Goal: Obtain resource: Download file/media

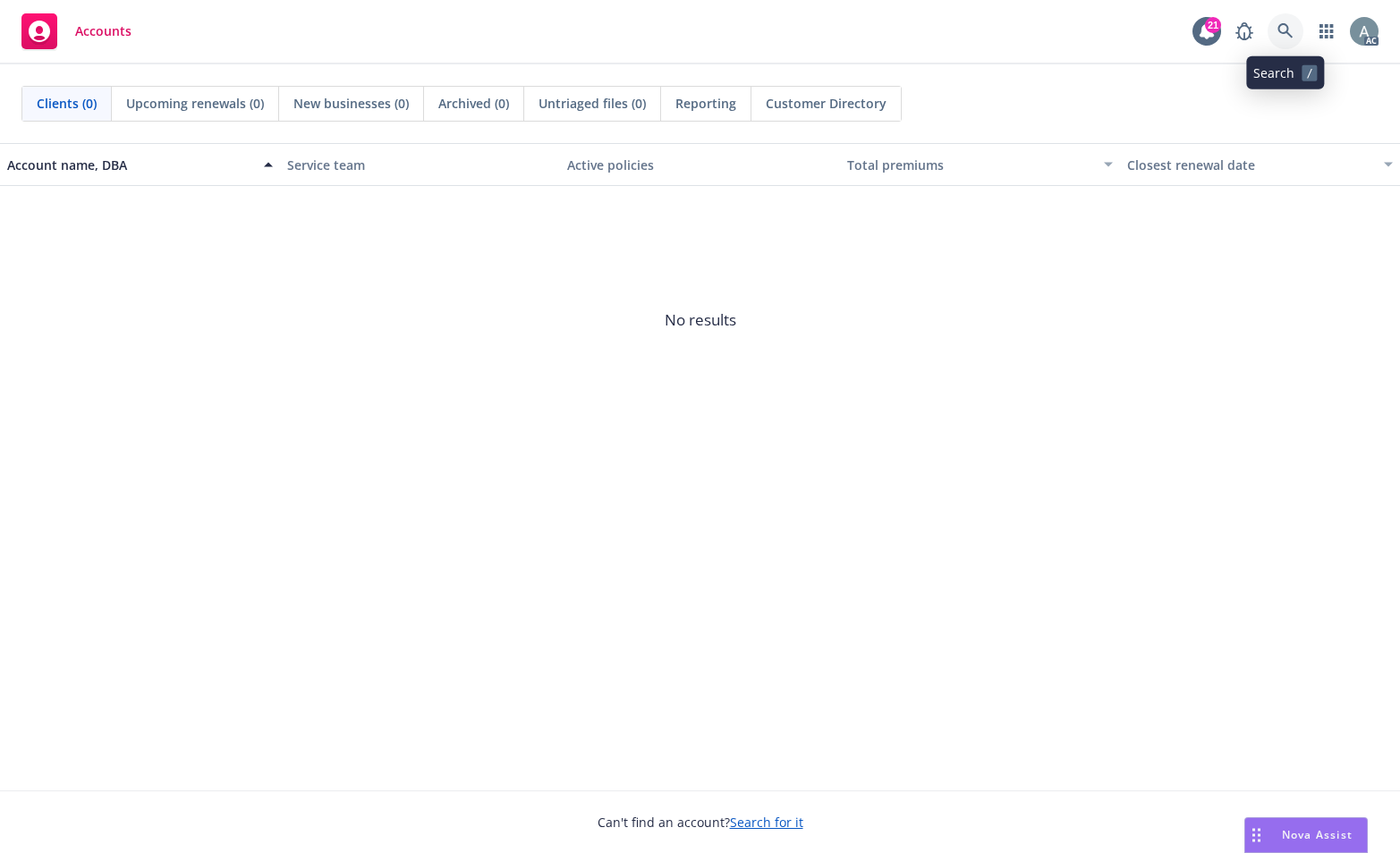
click at [1292, 37] on icon at bounding box center [1285, 31] width 15 height 15
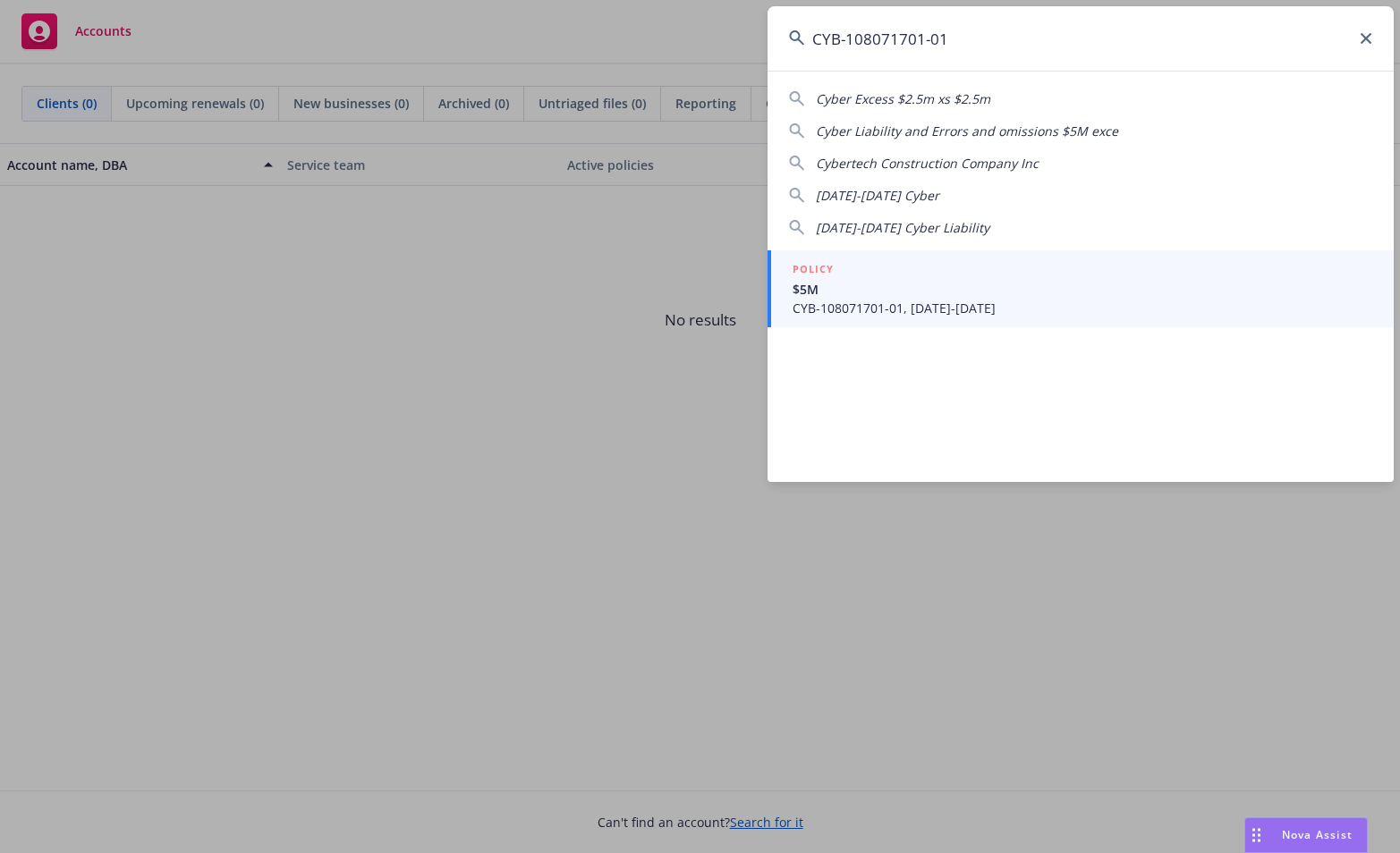
type input "CYB-108071701-01"
click at [986, 304] on span "CYB-108071701-01, [DATE]-[DATE]" at bounding box center [1082, 308] width 579 height 19
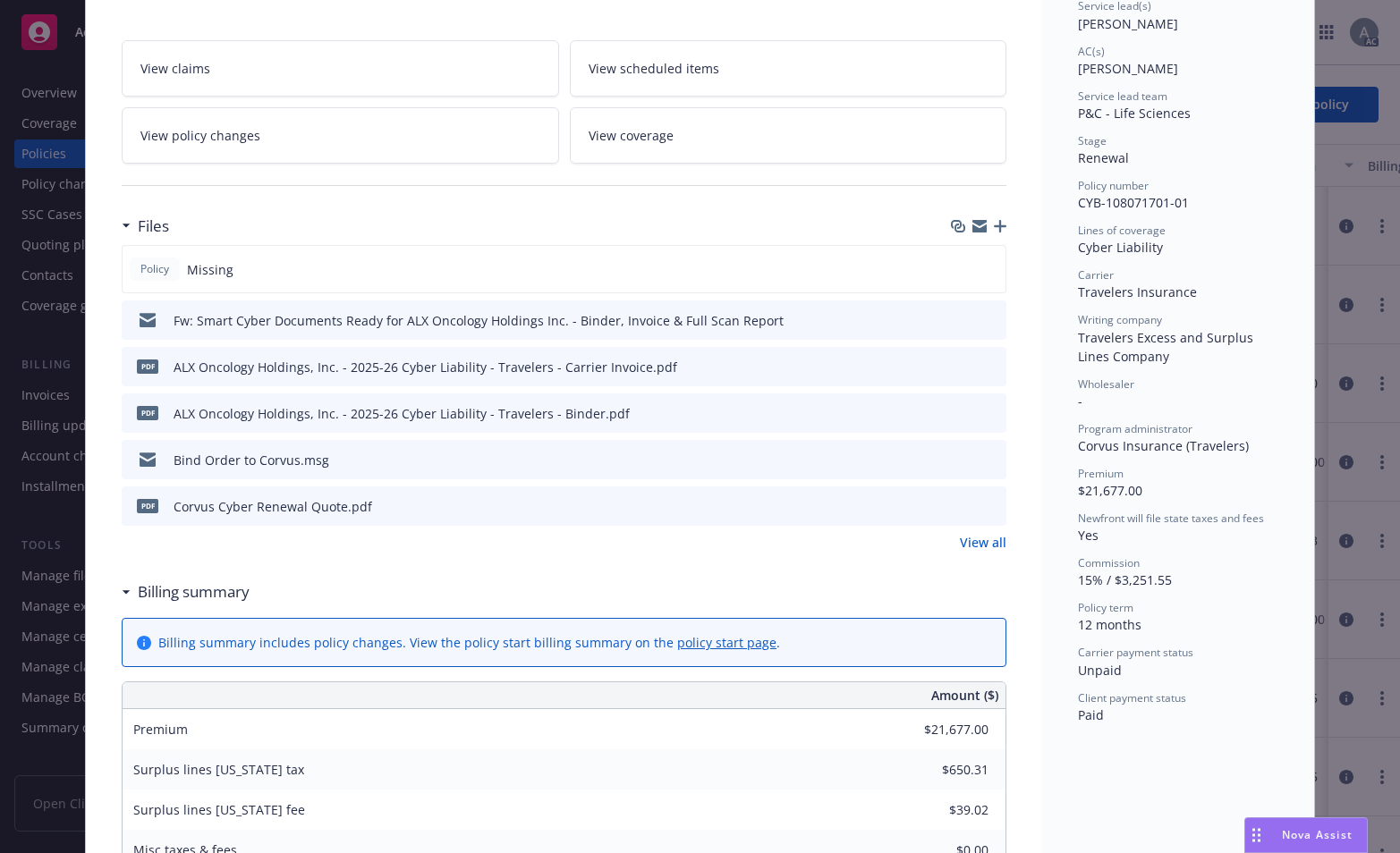
scroll to position [322, 0]
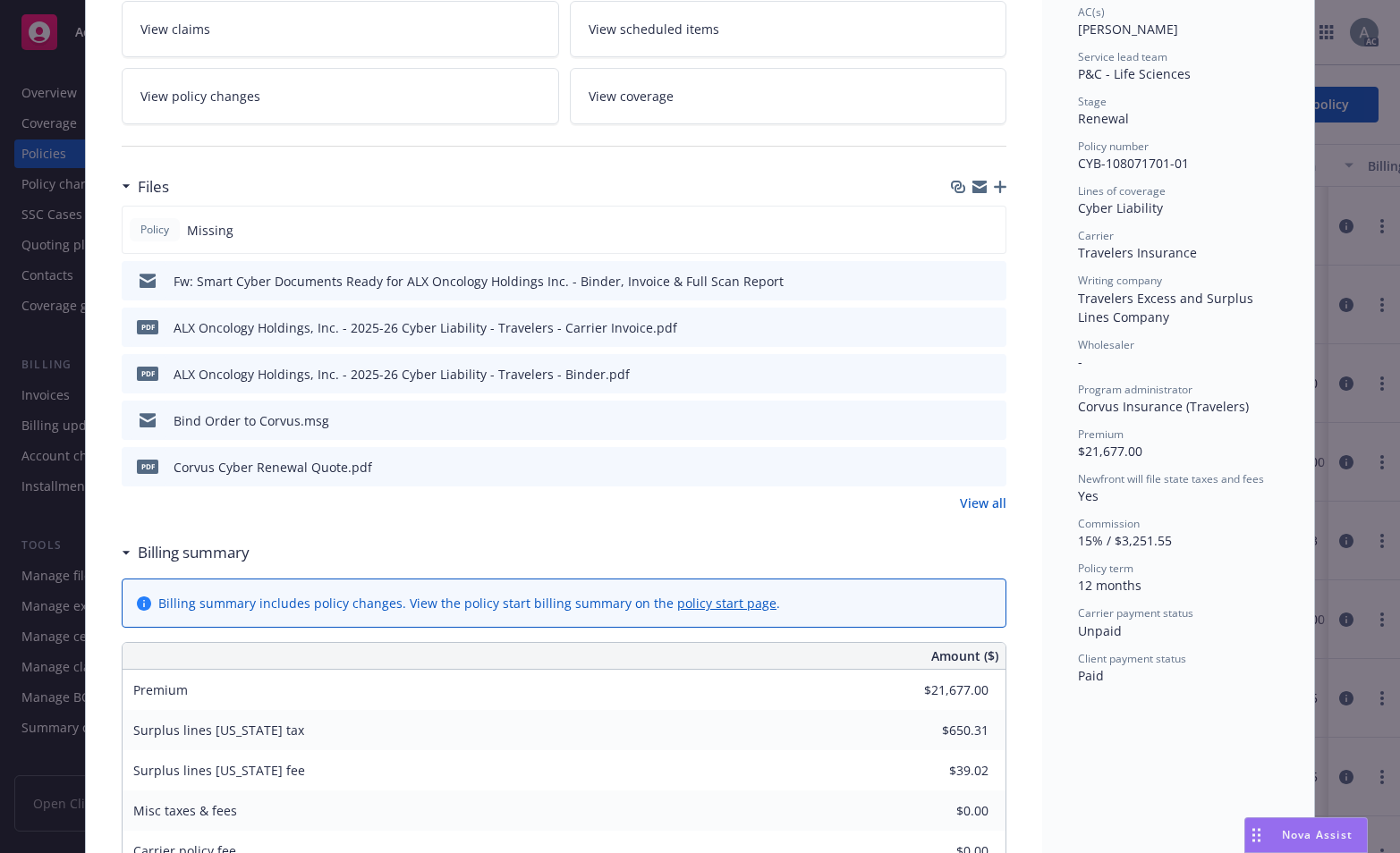
click at [756, 338] on div "pdf ALX Oncology Holdings, Inc. - 2025-26 Cyber Liability - Travelers - Carrier…" at bounding box center [564, 327] width 885 height 39
click at [981, 327] on icon "preview file" at bounding box center [988, 326] width 16 height 13
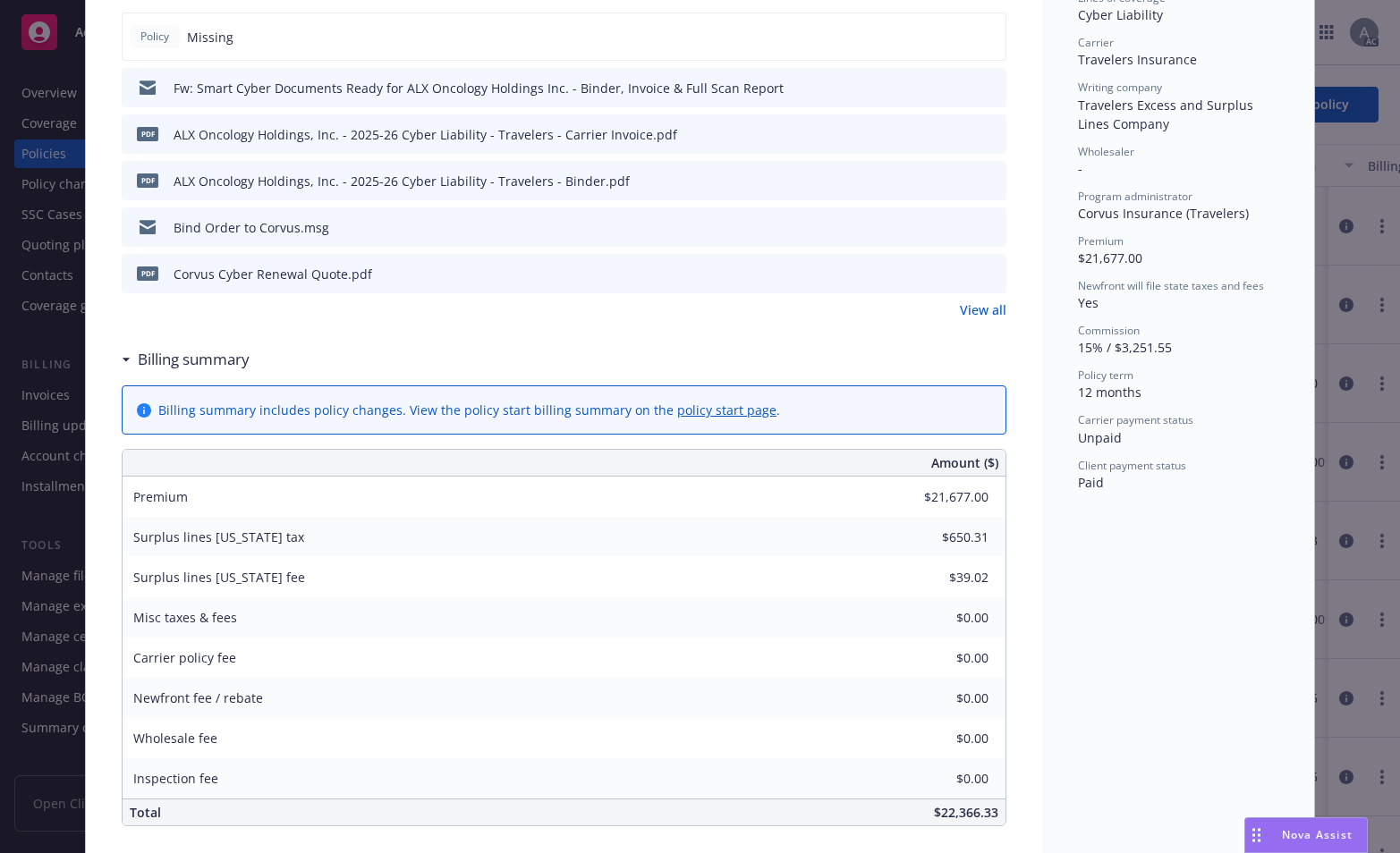
scroll to position [554, 0]
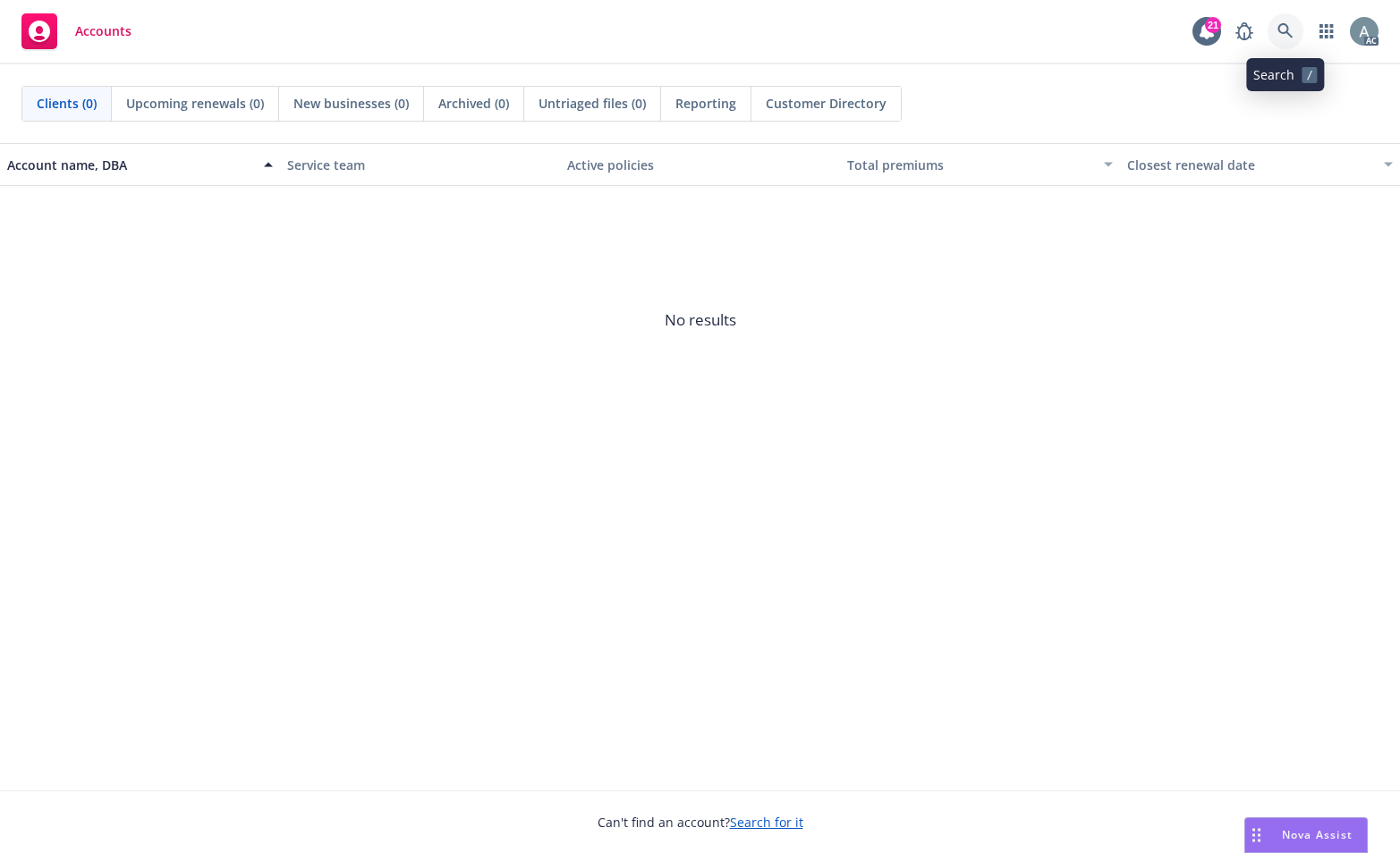
click at [1286, 28] on icon at bounding box center [1285, 31] width 16 height 16
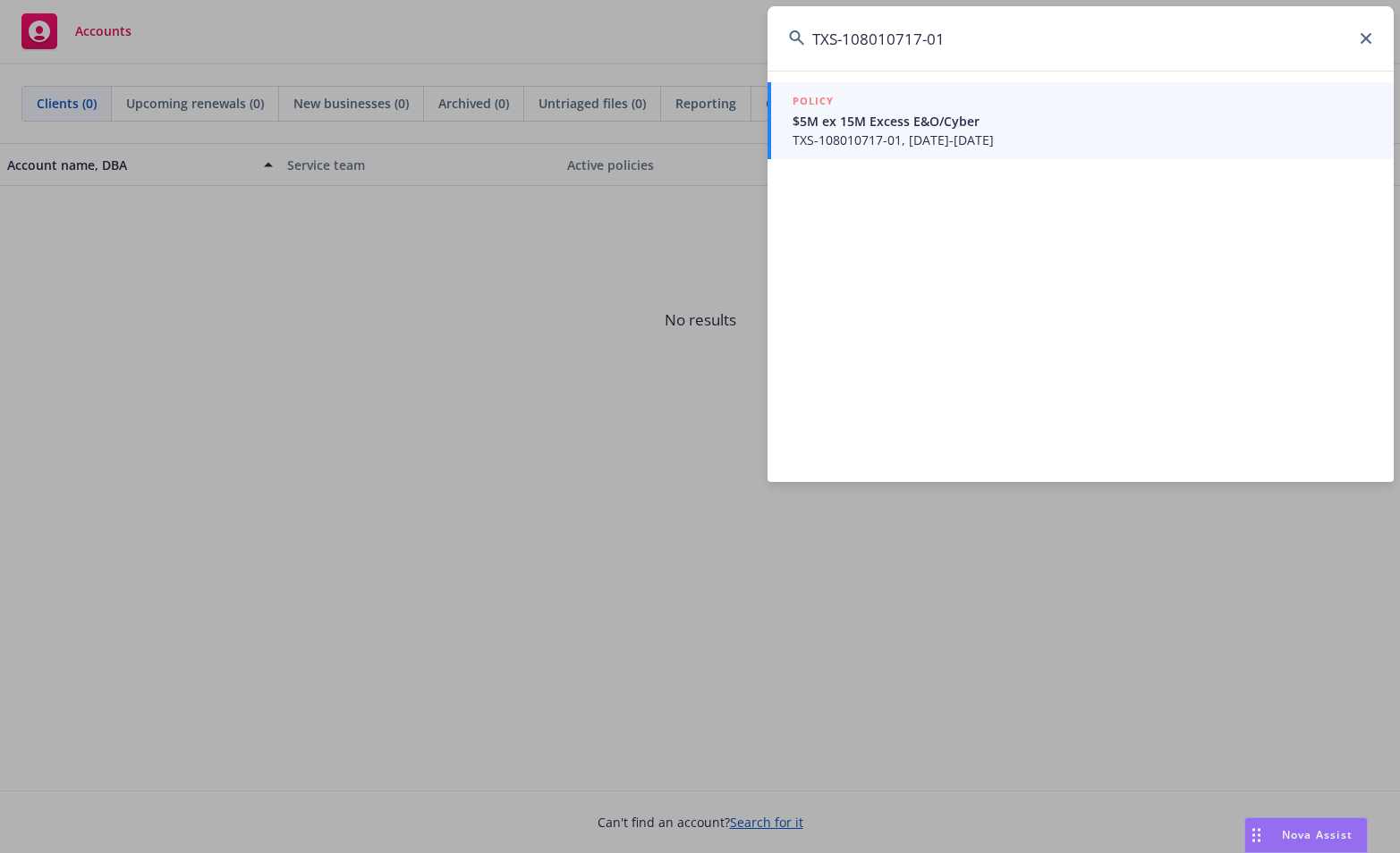
type input "TXS-108010717-01"
click at [992, 128] on span "$5M ex 15M Excess E&O/Cyber" at bounding box center [1082, 121] width 579 height 19
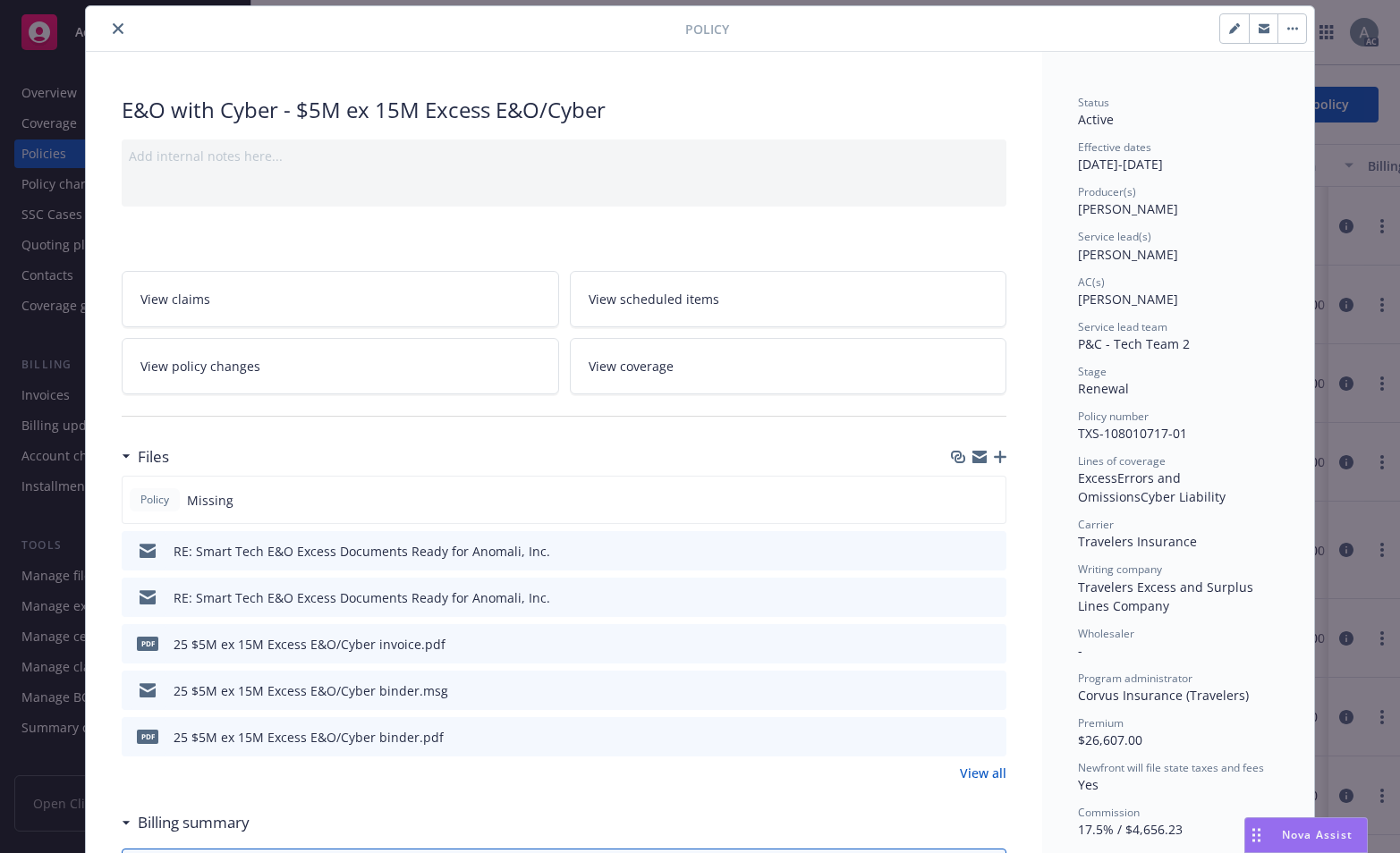
scroll to position [54, 0]
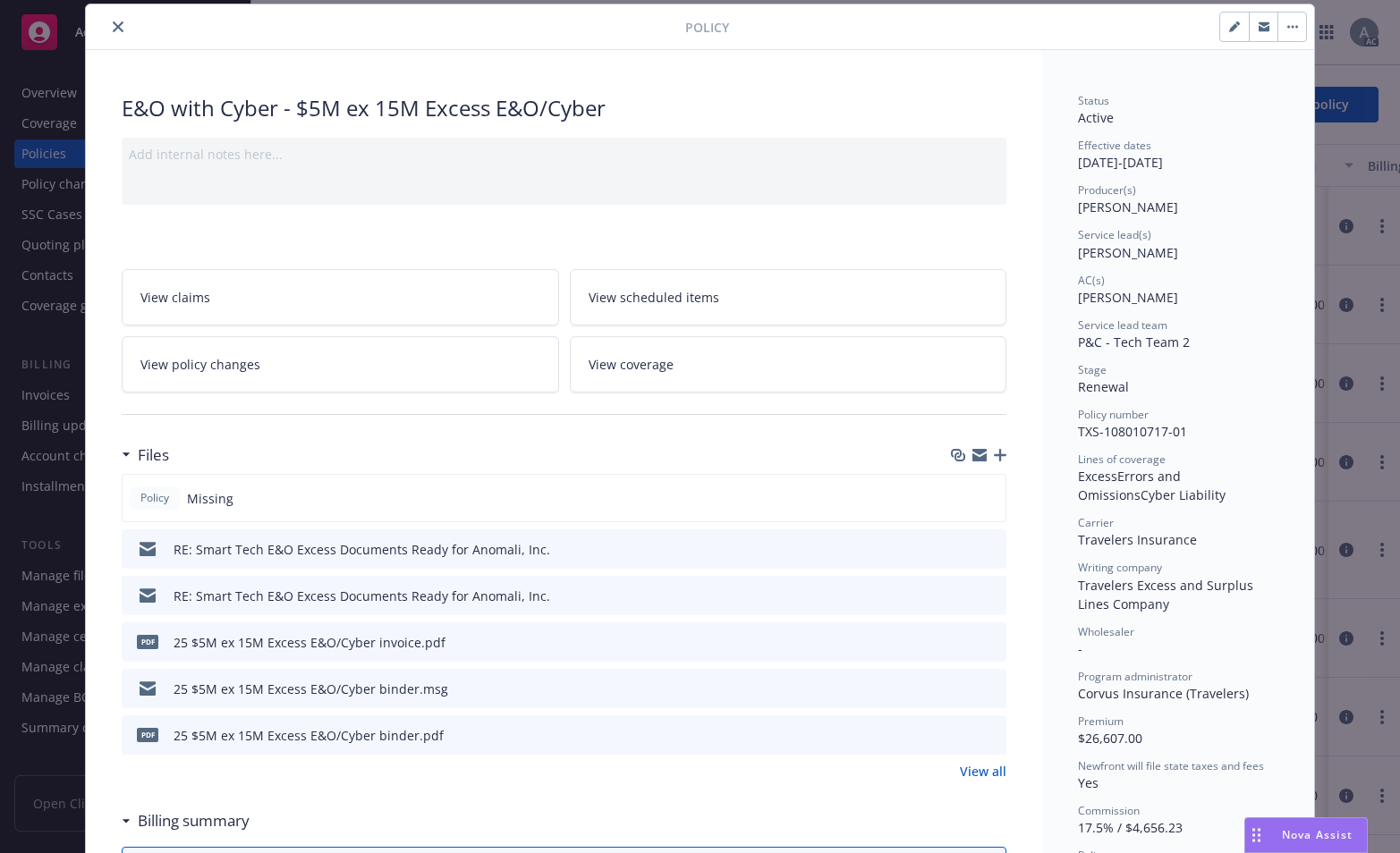
click at [983, 645] on icon "preview file" at bounding box center [988, 642] width 16 height 13
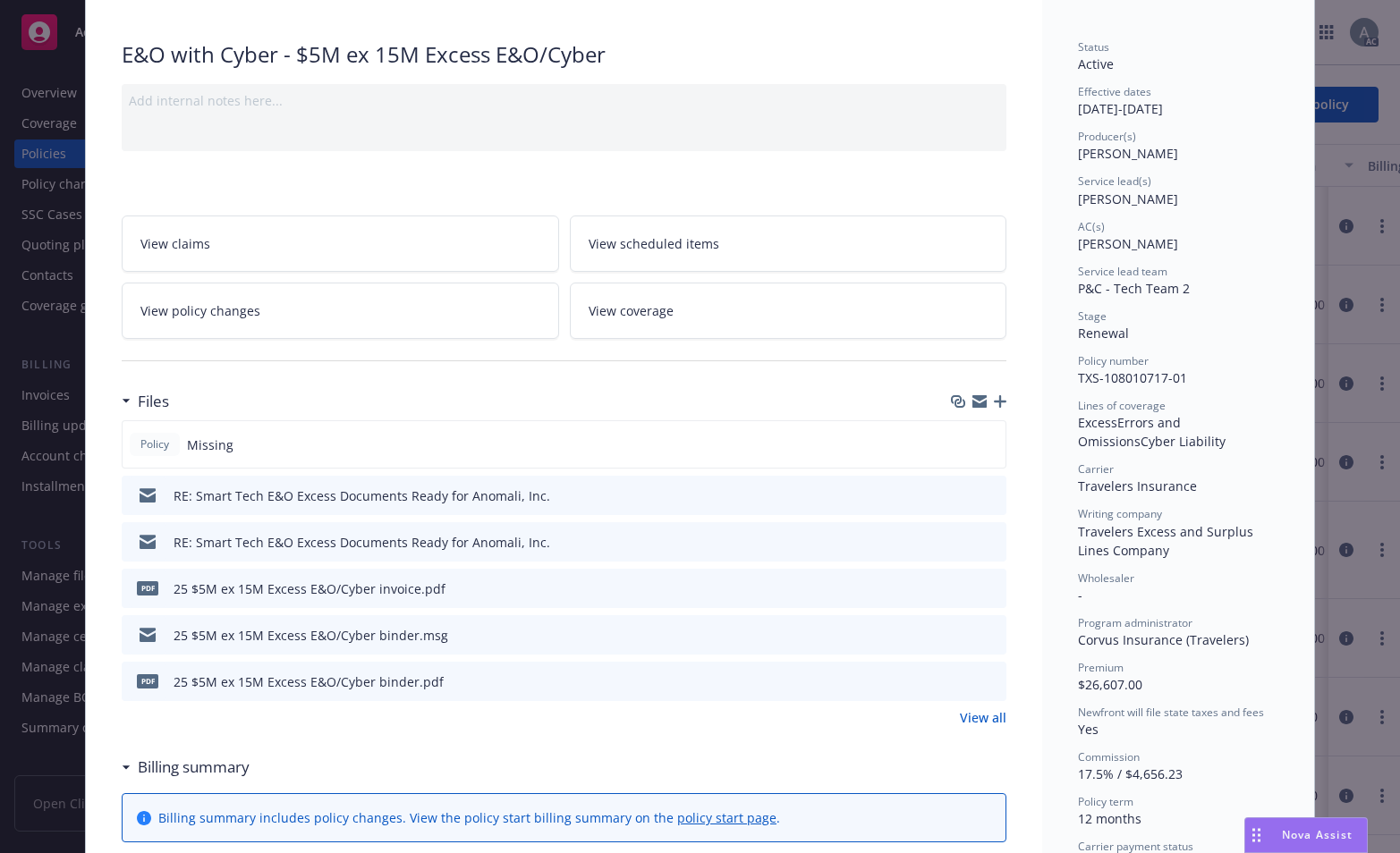
scroll to position [0, 0]
